Goal: Transaction & Acquisition: Purchase product/service

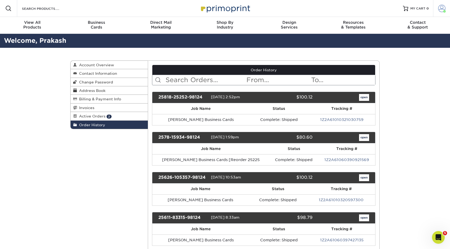
click at [447, 10] on link "Account" at bounding box center [441, 8] width 17 height 17
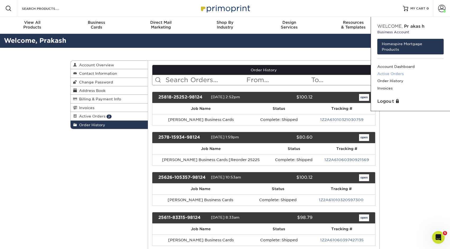
click at [400, 73] on link "Active Orders" at bounding box center [410, 73] width 66 height 7
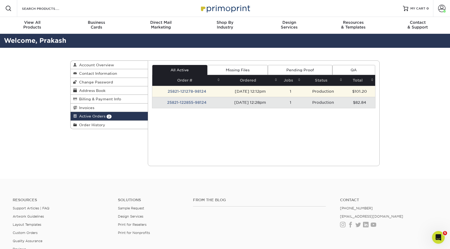
click at [191, 93] on td "25821-121278-98124" at bounding box center [186, 91] width 69 height 11
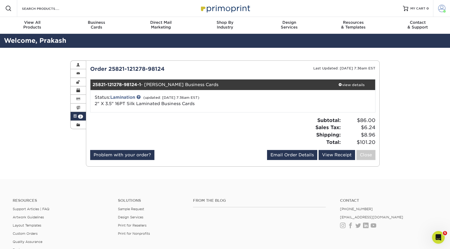
click at [443, 7] on span at bounding box center [441, 8] width 7 height 7
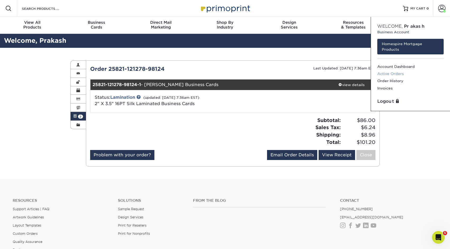
click at [399, 74] on link "Active Orders" at bounding box center [410, 73] width 66 height 7
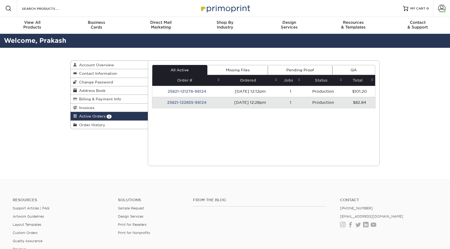
click at [387, 72] on div "Active Orders Account Overview Contact Information Change Password Address Book…" at bounding box center [225, 113] width 450 height 131
click at [186, 102] on td "25821-122855-98124" at bounding box center [186, 102] width 69 height 11
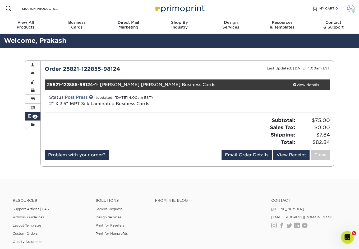
click at [352, 11] on link "Account" at bounding box center [350, 8] width 17 height 17
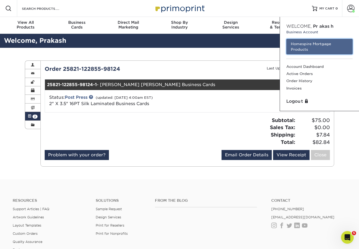
click at [336, 43] on link "Homespire Mortgage Products" at bounding box center [319, 47] width 66 height 16
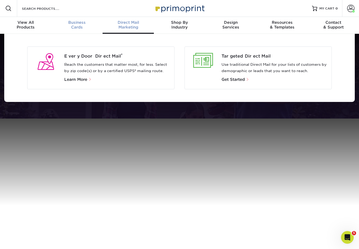
click at [76, 24] on span "Business" at bounding box center [76, 22] width 51 height 5
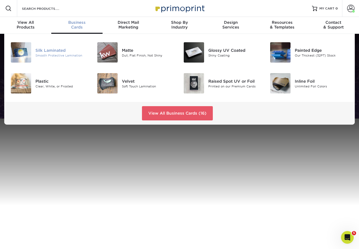
click at [65, 49] on div "Silk Laminated" at bounding box center [62, 50] width 54 height 6
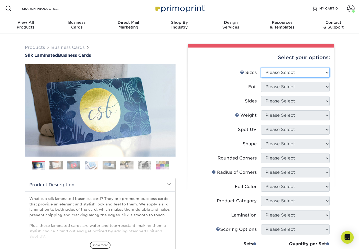
click at [276, 73] on select "Please Select 1.5" x 3.5" - Mini 1.75" x 3.5" - Mini 2" x 2" - Square 2" x 3" -…" at bounding box center [295, 73] width 69 height 10
select select "2.00x3.50"
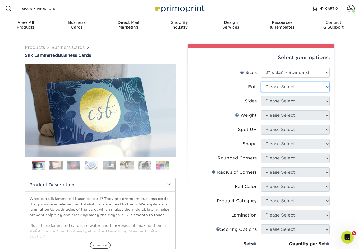
click at [282, 88] on select "Please Select Yes No" at bounding box center [295, 87] width 69 height 10
select select "0"
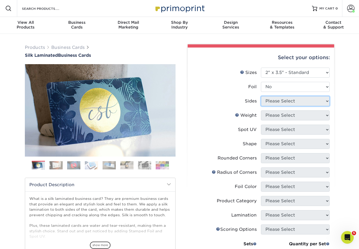
click at [273, 101] on select "Please Select Print Both Sides Print Both Sides - Foil Both Sides Print Both Si…" at bounding box center [295, 101] width 69 height 10
select select "13abbda7-1d64-4f25-8bb2-c179b224825d"
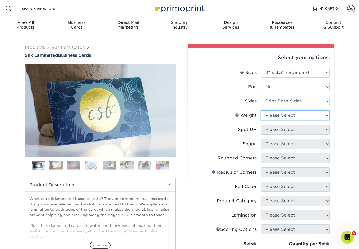
click at [273, 115] on select "Please Select 16PT" at bounding box center [295, 116] width 69 height 10
select select "16PT"
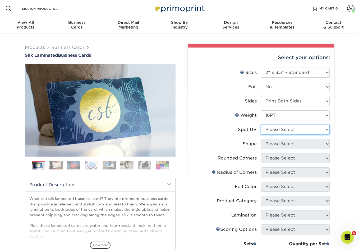
click at [277, 131] on select "Please Select No Spot UV Front and Back (Both Sides) Front Only Back Only" at bounding box center [295, 130] width 69 height 10
select select "3"
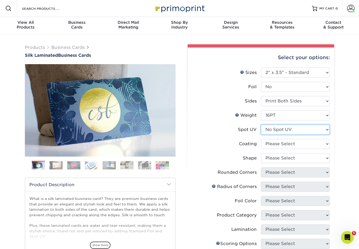
scroll to position [17, 0]
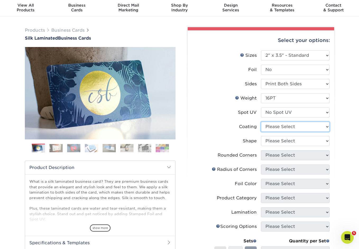
click at [274, 130] on select at bounding box center [295, 127] width 69 height 10
select select "3e7618de-abca-4bda-9f97-8b9129e913d8"
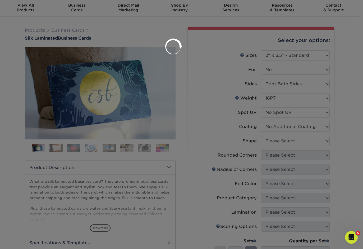
click at [272, 139] on div at bounding box center [181, 124] width 363 height 249
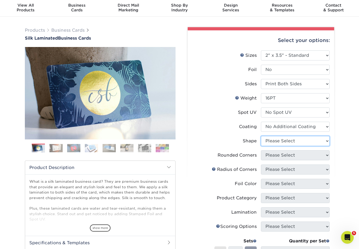
click at [272, 141] on select "Please Select Standard Oval" at bounding box center [295, 141] width 69 height 10
select select "standard"
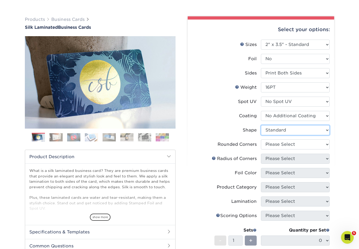
scroll to position [44, 0]
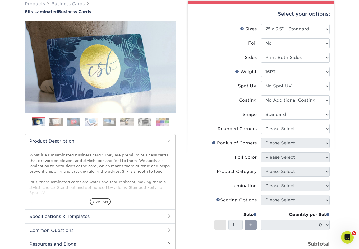
click at [272, 137] on li "Rounded Corners Please Select Yes - Round 2 Corners Yes - Round 4 Corners No" at bounding box center [261, 131] width 138 height 14
click at [272, 131] on select "Please Select Yes - Round 2 Corners Yes - Round 4 Corners No" at bounding box center [295, 129] width 69 height 10
select select "0"
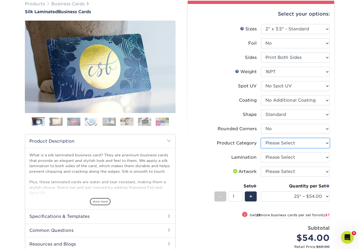
click at [276, 144] on select "Please Select Business Cards" at bounding box center [295, 143] width 69 height 10
select select "3b5148f1-0588-4f88-a218-97bcfdce65c1"
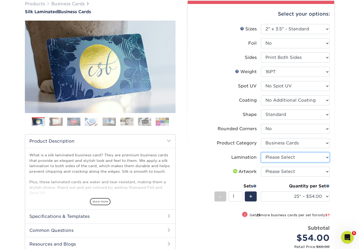
click at [277, 159] on select "Please Select Silk" at bounding box center [295, 158] width 69 height 10
select select "ccacb42f-45f7-42d3-bbd3-7c8421cf37f0"
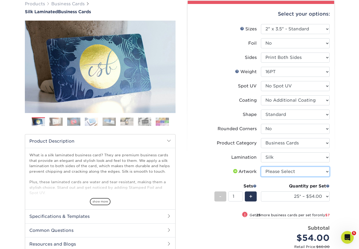
click at [276, 170] on select "Please Select I will upload files I need a design - $100" at bounding box center [295, 172] width 69 height 10
select select "upload"
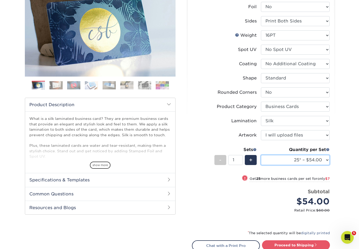
click at [303, 161] on select "25* – $54.00 50* – $61.00 75* – $68.00 100* – $75.00 250* – $82.00 500 – $86.00…" at bounding box center [295, 160] width 69 height 10
select select "500 – $86.00"
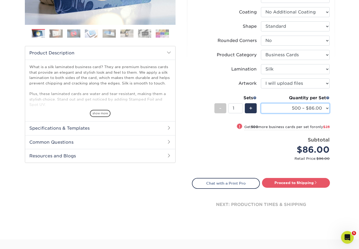
scroll to position [142, 0]
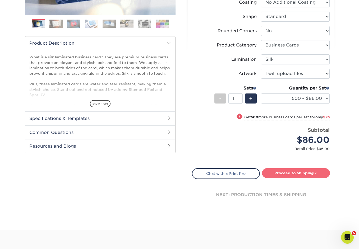
click at [290, 175] on link "Proceed to Shipping" at bounding box center [296, 174] width 68 height 10
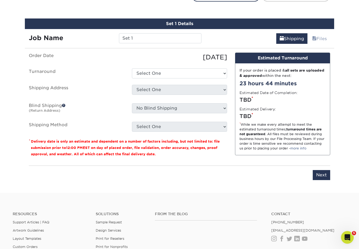
scroll to position [325, 0]
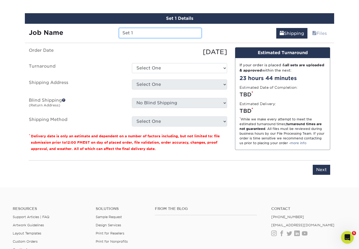
drag, startPoint x: 134, startPoint y: 33, endPoint x: 84, endPoint y: 30, distance: 50.6
click at [84, 32] on div "Job Name Set 1" at bounding box center [115, 33] width 181 height 10
type input "[PERSON_NAME] Business Cards"
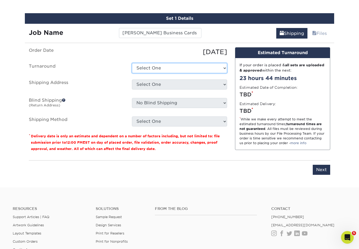
click at [145, 69] on select "Select One 2-4 Business Days 2 Day Next Business Day" at bounding box center [179, 68] width 95 height 10
select select "daeee239-1cf4-403f-860f-e366b9ee29d2"
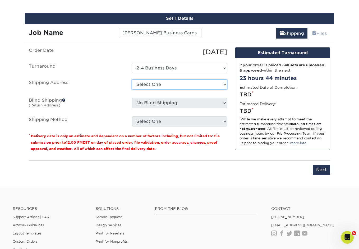
click at [148, 86] on select "Select One Adam Crum New Aldryn Tangui - Home Alvin Flores Alvin Flores - Home …" at bounding box center [179, 85] width 95 height 10
select select "251737"
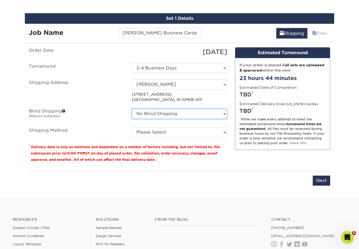
click at [169, 112] on select "No Blind Shipping Adam Crum New Aldryn Tangui - Home Alvin Flores Alvin Flores …" at bounding box center [179, 114] width 95 height 10
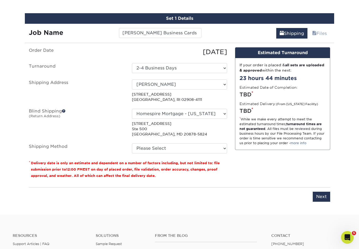
click at [166, 119] on div "No Blind Shipping Adam Crum New Aldryn Tangui - Home Alvin Flores Alvin Flores …" at bounding box center [179, 123] width 103 height 28
click at [166, 115] on select "No Blind Shipping Adam Crum New Aldryn Tangui - Home Alvin Flores Alvin Flores …" at bounding box center [179, 114] width 95 height 10
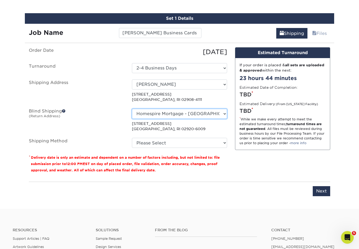
click at [169, 112] on select "No Blind Shipping Adam Crum New Aldryn Tangui - Home Alvin Flores Alvin Flores …" at bounding box center [179, 114] width 95 height 10
select select "154565"
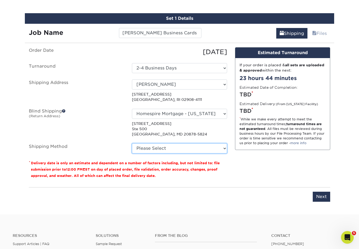
click at [157, 147] on select "Please Select Ground Shipping (+$8.96) 3 Day Shipping Service (+$20.04) 2 Day A…" at bounding box center [179, 149] width 95 height 10
select select "03"
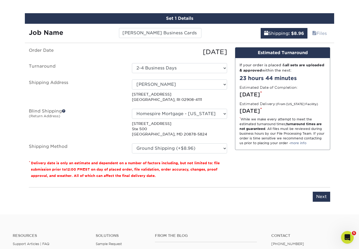
click at [233, 185] on div "You've choosen mailing services! If you have a csv address list please upload i…" at bounding box center [180, 127] width 302 height 161
click at [324, 195] on input "Next" at bounding box center [321, 197] width 17 height 10
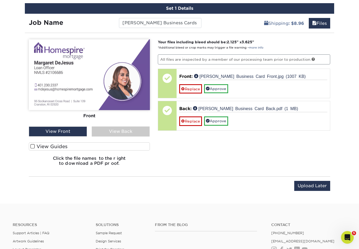
scroll to position [337, 0]
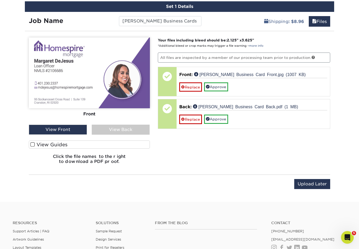
click at [119, 131] on div "View Back" at bounding box center [121, 130] width 58 height 10
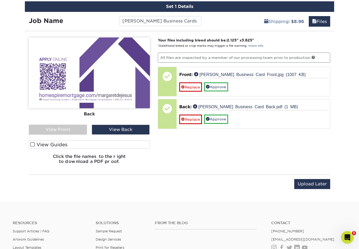
click at [57, 136] on div "Front Back View Front View Back Front" at bounding box center [89, 103] width 121 height 131
click at [54, 129] on div "View Front" at bounding box center [58, 130] width 58 height 10
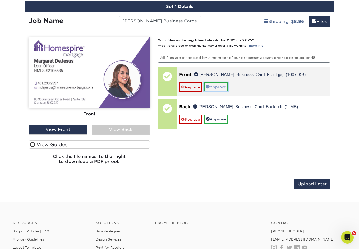
click at [220, 88] on link "Approve" at bounding box center [216, 87] width 24 height 9
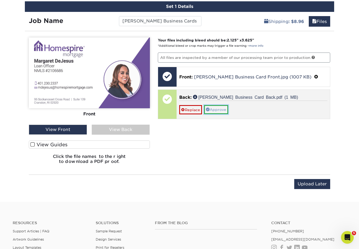
click at [219, 111] on link "Approve" at bounding box center [216, 109] width 24 height 9
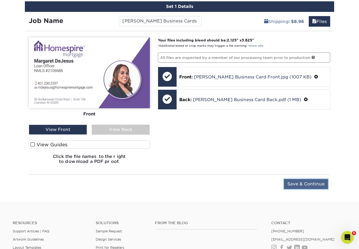
click at [296, 183] on input "Save & Continue" at bounding box center [306, 184] width 44 height 10
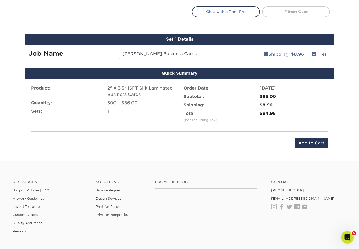
scroll to position [300, 0]
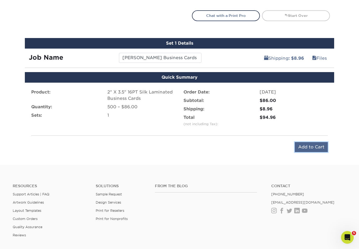
click at [312, 148] on input "Add to Cart" at bounding box center [311, 147] width 33 height 10
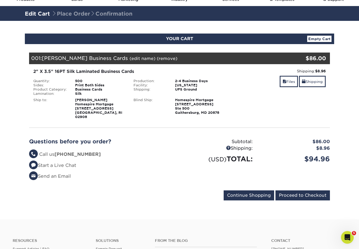
scroll to position [29, 0]
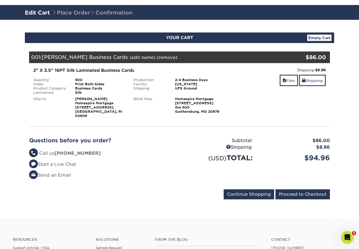
click at [290, 195] on form "Continue Shopping Proceed to Checkout" at bounding box center [179, 196] width 301 height 12
click at [288, 192] on input "Proceed to Checkout" at bounding box center [303, 195] width 54 height 10
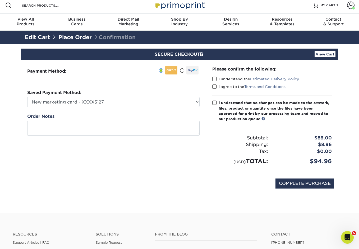
scroll to position [3, 0]
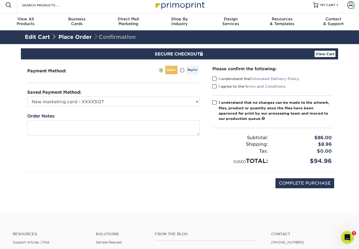
click at [214, 79] on span at bounding box center [214, 78] width 4 height 5
click at [0, 0] on input "I understand the Estimated Delivery Policy" at bounding box center [0, 0] width 0 height 0
click at [214, 85] on span at bounding box center [214, 86] width 4 height 5
click at [0, 0] on input "I agree to the Terms and Conditions" at bounding box center [0, 0] width 0 height 0
click at [214, 101] on span at bounding box center [214, 102] width 4 height 5
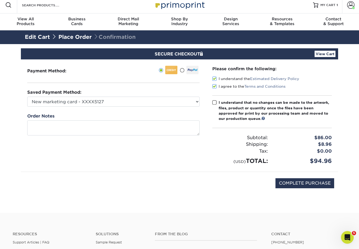
click at [0, 0] on input "I understand that no changes can be made to the artwork, files, product or quan…" at bounding box center [0, 0] width 0 height 0
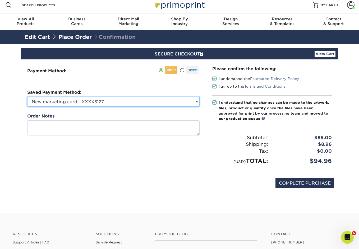
click at [138, 101] on select "New marketing card - XXXX5127 New Credit Card" at bounding box center [113, 102] width 172 height 10
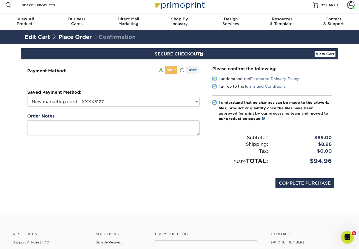
click at [325, 53] on link "View Cart" at bounding box center [325, 54] width 21 height 6
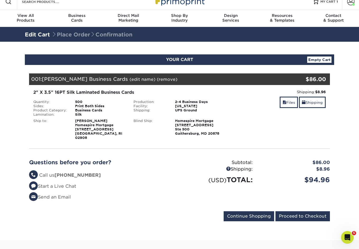
scroll to position [7, 0]
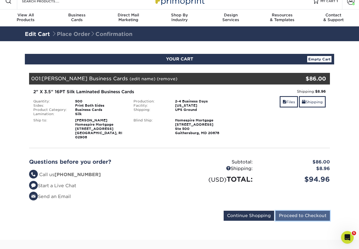
click at [289, 214] on input "Proceed to Checkout" at bounding box center [303, 216] width 54 height 10
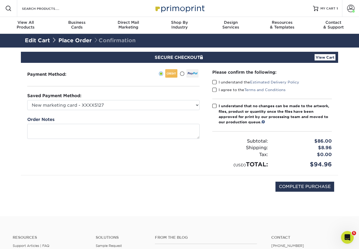
click at [217, 84] on label "I understand the Estimated Delivery Policy" at bounding box center [255, 82] width 87 height 5
click at [0, 0] on input "I understand the Estimated Delivery Policy" at bounding box center [0, 0] width 0 height 0
click at [217, 87] on div "I understand the Estimated Delivery Policy" at bounding box center [272, 83] width 120 height 7
click at [216, 97] on div "Please confirm the following: I understand the Estimated Delivery Policy I agre…" at bounding box center [272, 119] width 120 height 100
click at [216, 89] on span at bounding box center [214, 90] width 4 height 5
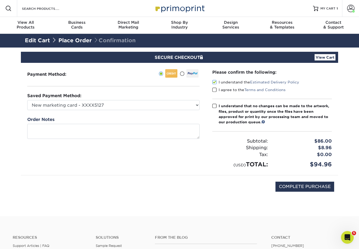
click at [0, 0] on input "I agree to the Terms and Conditions" at bounding box center [0, 0] width 0 height 0
click at [216, 105] on span at bounding box center [214, 106] width 4 height 5
click at [0, 0] on input "I understand that no changes can be made to the artwork, files, product or quan…" at bounding box center [0, 0] width 0 height 0
click at [305, 186] on input "COMPLETE PURCHASE" at bounding box center [305, 187] width 59 height 10
type input "PROCESSING, PLEASE WAIT..."
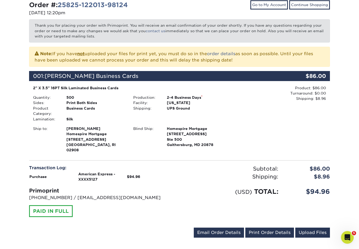
scroll to position [76, 0]
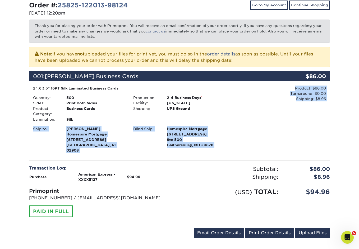
drag, startPoint x: 225, startPoint y: 151, endPoint x: 223, endPoint y: 120, distance: 30.4
click at [223, 120] on div "Order #: 25825-122013-98124 [DATE] 12:20pm Go to My Account Continue Shopping T…" at bounding box center [179, 121] width 301 height 240
click at [223, 120] on div "Production: 2-4 Business Days * Facility: New Jersey Shipping: UPS Ground" at bounding box center [179, 108] width 100 height 27
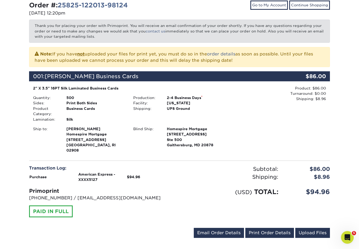
drag, startPoint x: 67, startPoint y: 118, endPoint x: 84, endPoint y: 148, distance: 34.6
click at [84, 148] on div "2" X 3.5" 16PT Silk Laminated Business Cards Quantity: 500 Sides: Print Both Si…" at bounding box center [179, 120] width 301 height 69
drag, startPoint x: 110, startPoint y: 148, endPoint x: 97, endPoint y: 140, distance: 15.1
click at [97, 140] on div "2" X 3.5" 16PT Silk Laminated Business Cards Quantity: 500 Sides: Print Both Si…" at bounding box center [179, 120] width 301 height 69
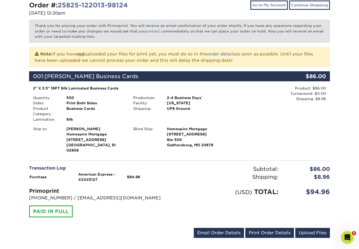
click at [97, 140] on span "25 Home Ave" at bounding box center [95, 139] width 59 height 5
drag, startPoint x: 69, startPoint y: 140, endPoint x: 95, endPoint y: 146, distance: 26.1
click at [95, 147] on strong "Maggie DeJesus Homespire Mortgage 25 Home Ave Providence, RI 02908" at bounding box center [95, 139] width 59 height 26
click at [95, 146] on strong "Maggie DeJesus Homespire Mortgage 25 Home Ave Providence, RI 02908" at bounding box center [95, 139] width 59 height 26
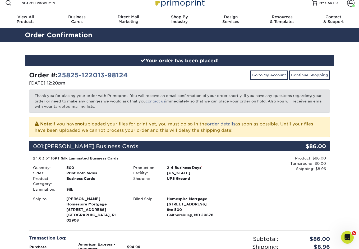
scroll to position [3, 0]
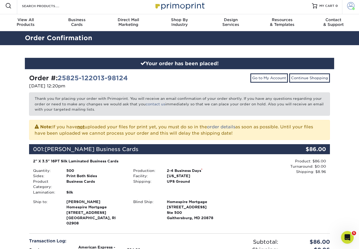
click at [348, 12] on link "Account" at bounding box center [350, 5] width 17 height 17
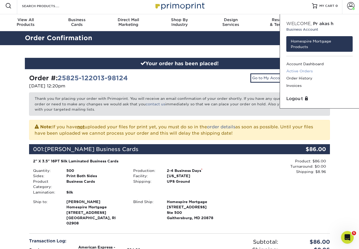
click at [301, 72] on link "Active Orders" at bounding box center [319, 71] width 66 height 7
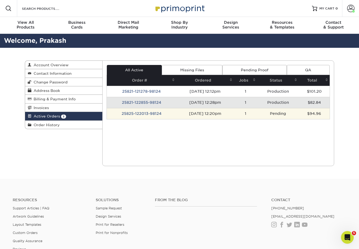
click at [139, 115] on td "25825-122013-98124" at bounding box center [142, 113] width 70 height 11
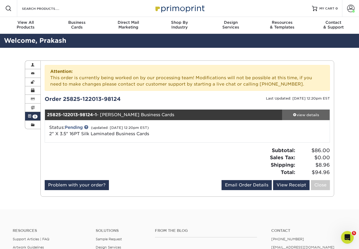
click at [294, 114] on span at bounding box center [295, 115] width 4 height 4
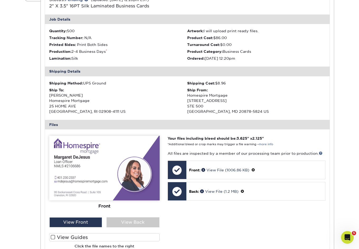
scroll to position [157, 0]
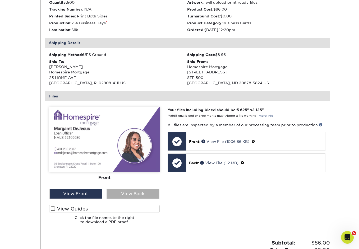
click at [122, 195] on div "View Back" at bounding box center [133, 194] width 53 height 10
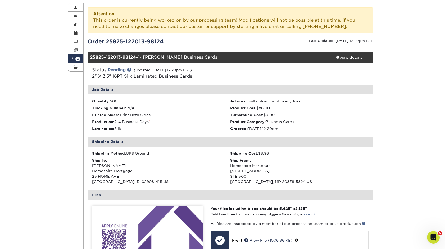
scroll to position [0, 0]
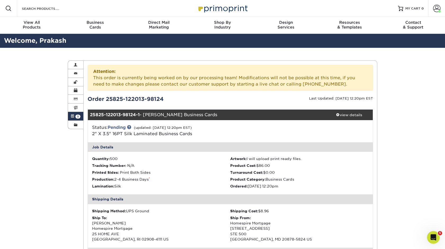
drag, startPoint x: 171, startPoint y: 100, endPoint x: 106, endPoint y: 98, distance: 65.1
click at [106, 98] on div "Order 25825-122013-98124" at bounding box center [157, 99] width 147 height 8
copy div "25825-122013-98124"
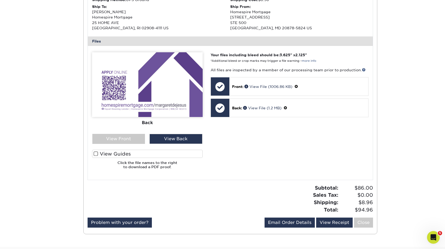
scroll to position [213, 0]
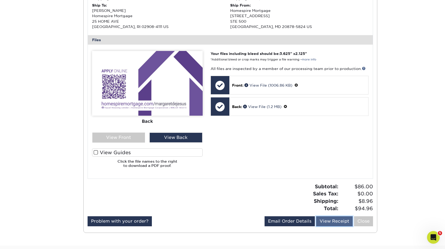
click at [346, 223] on link "View Receipt" at bounding box center [334, 222] width 37 height 10
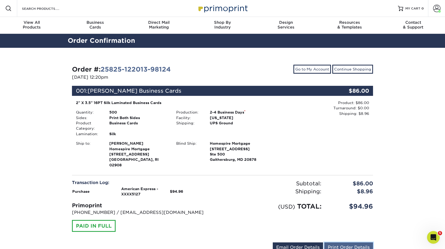
click at [340, 243] on link "Print Order Details" at bounding box center [348, 248] width 49 height 10
